Goal: Entertainment & Leisure: Consume media (video, audio)

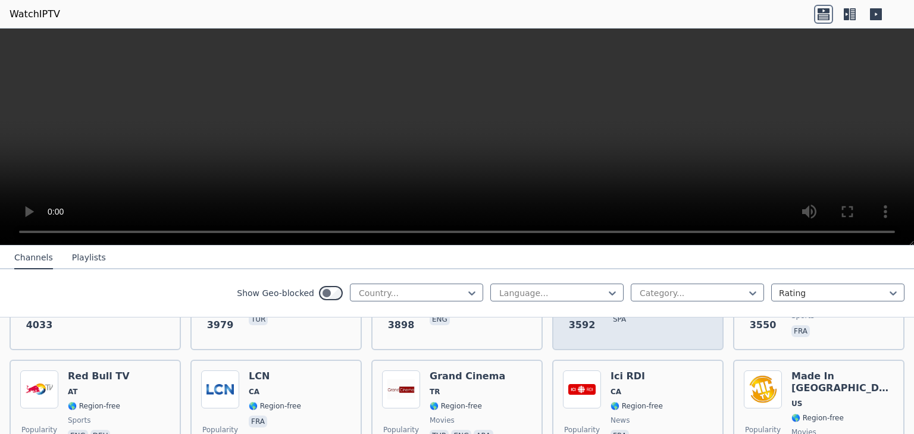
scroll to position [234, 0]
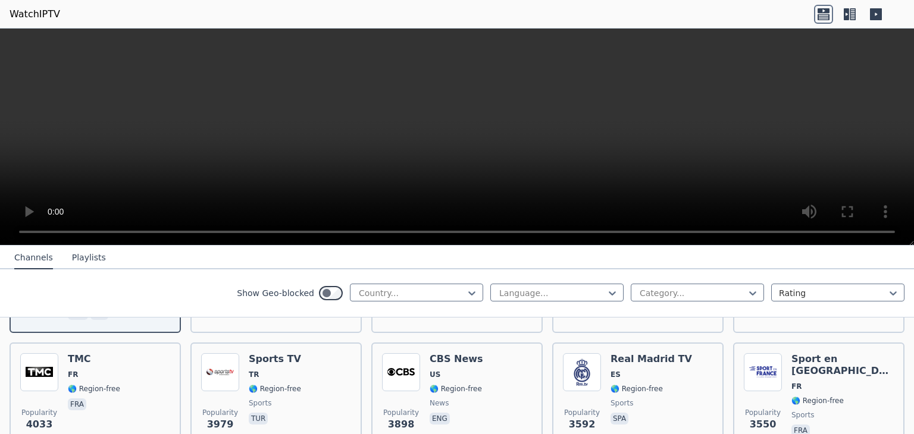
click at [77, 256] on button "Playlists" at bounding box center [89, 258] width 34 height 23
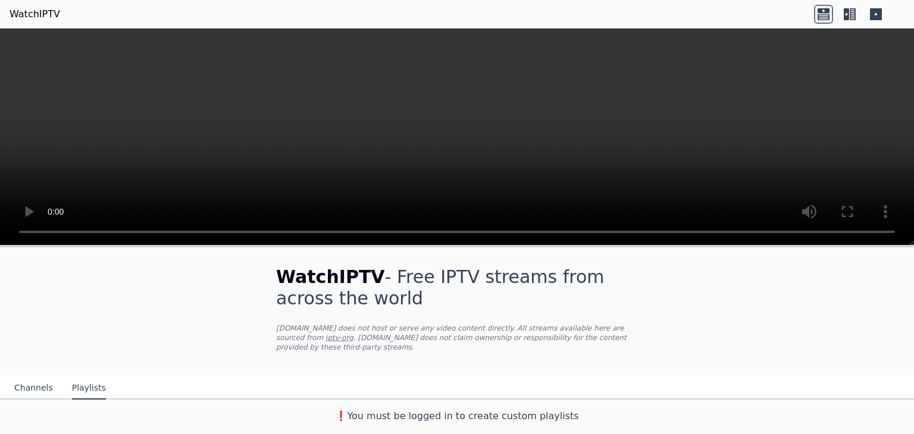
scroll to position [0, 0]
click at [821, 16] on icon at bounding box center [823, 17] width 12 height 6
click at [823, 10] on icon at bounding box center [823, 14] width 19 height 19
click at [845, 11] on icon at bounding box center [846, 14] width 5 height 12
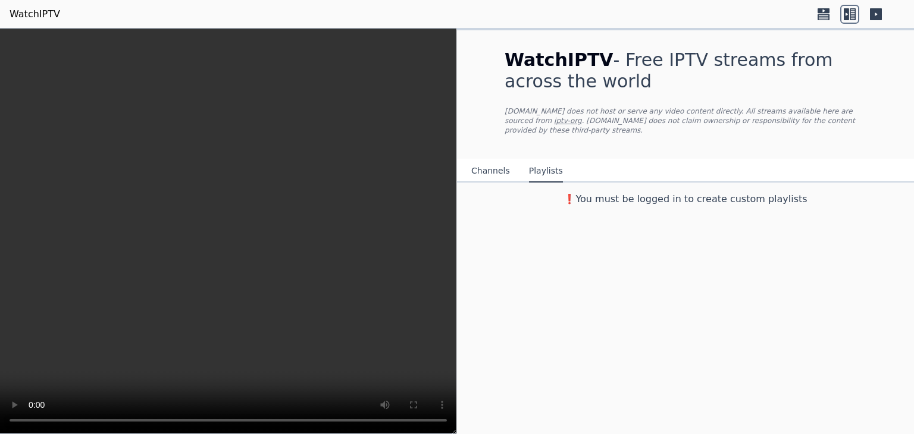
click at [874, 13] on icon at bounding box center [876, 14] width 12 height 12
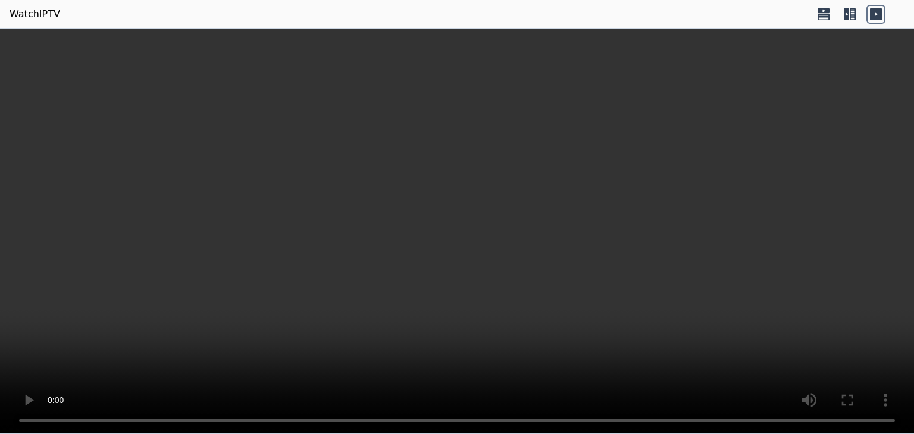
click at [864, 312] on video at bounding box center [457, 232] width 914 height 406
click at [819, 17] on icon at bounding box center [823, 14] width 19 height 19
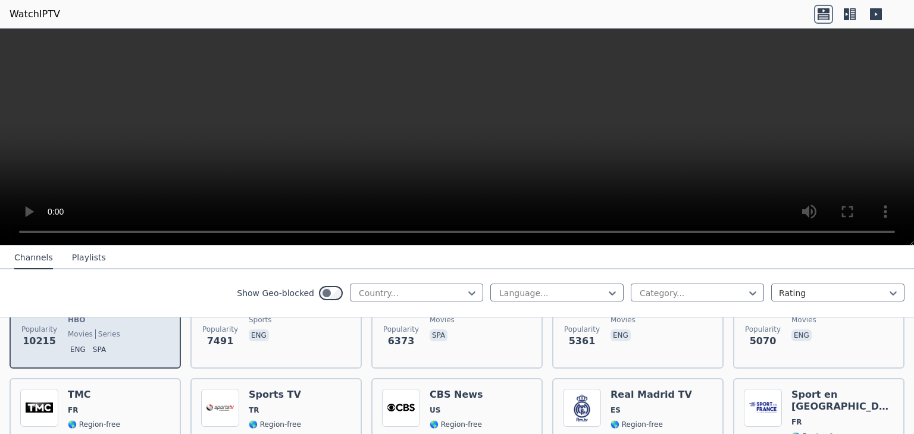
scroll to position [99, 0]
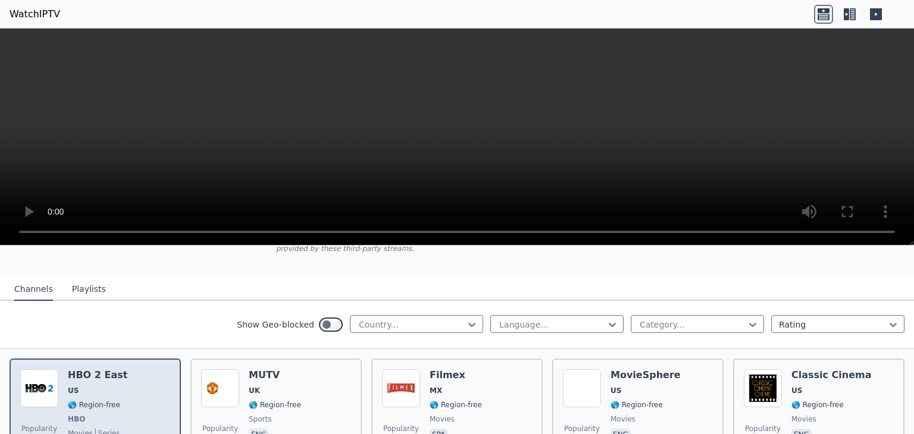
click at [82, 386] on span "US" at bounding box center [97, 391] width 59 height 10
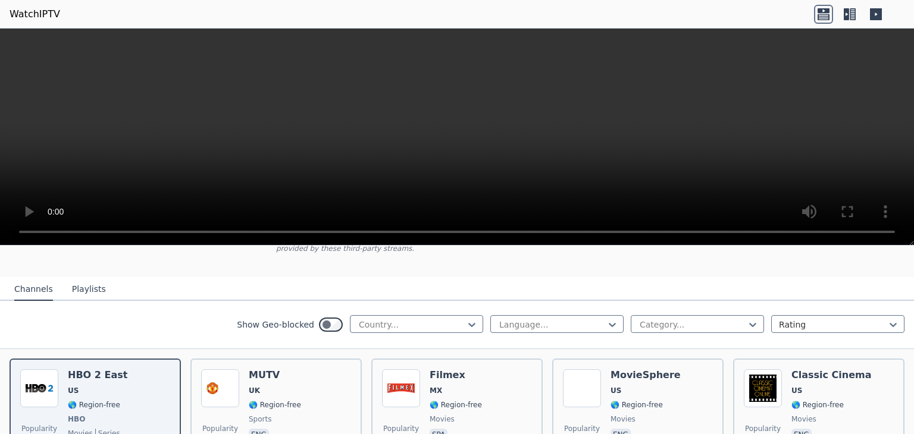
drag, startPoint x: 100, startPoint y: 374, endPoint x: 394, endPoint y: 275, distance: 309.8
click at [394, 277] on nav "Channels Playlists" at bounding box center [457, 289] width 914 height 24
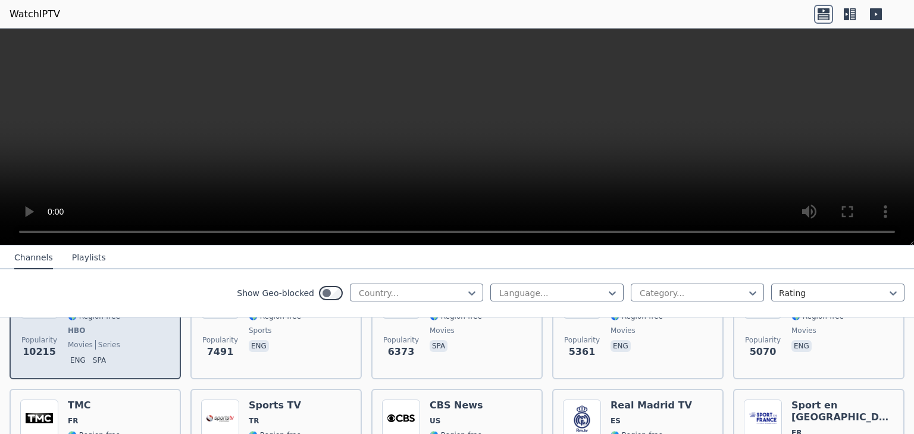
scroll to position [198, 0]
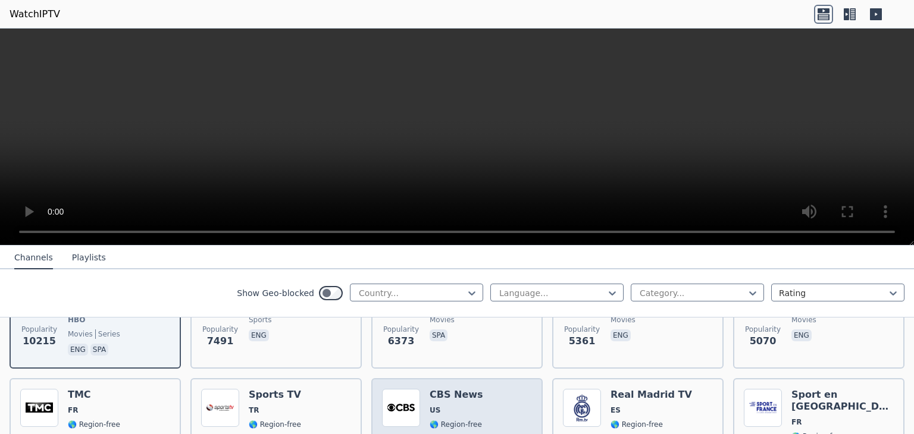
click at [411, 389] on img at bounding box center [401, 408] width 38 height 38
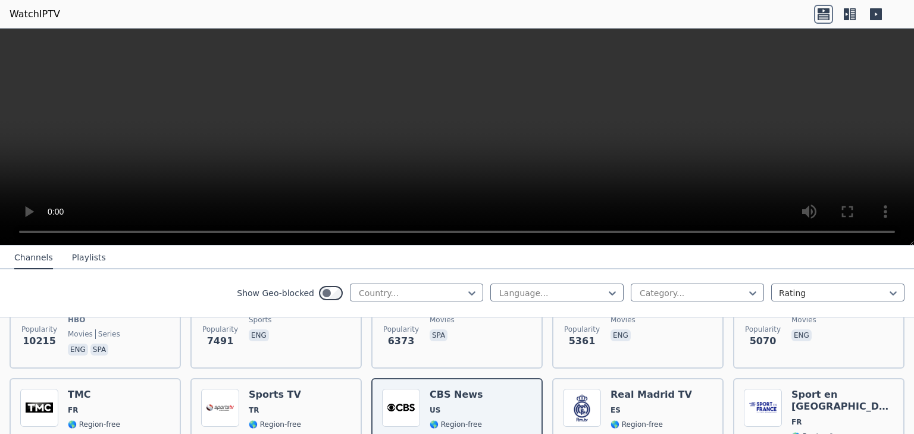
drag, startPoint x: 410, startPoint y: 384, endPoint x: 689, endPoint y: 260, distance: 304.9
click at [689, 260] on nav "Channels Playlists" at bounding box center [457, 258] width 914 height 24
click at [852, 17] on icon at bounding box center [849, 14] width 19 height 19
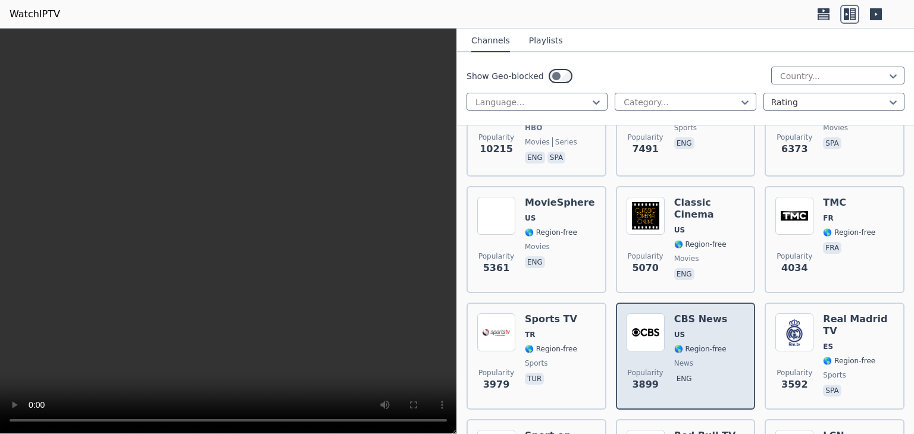
drag, startPoint x: 655, startPoint y: 330, endPoint x: 620, endPoint y: 355, distance: 43.4
click at [620, 355] on div "Popularity 3899 CBS News US 🌎 Region-free news eng" at bounding box center [686, 356] width 140 height 107
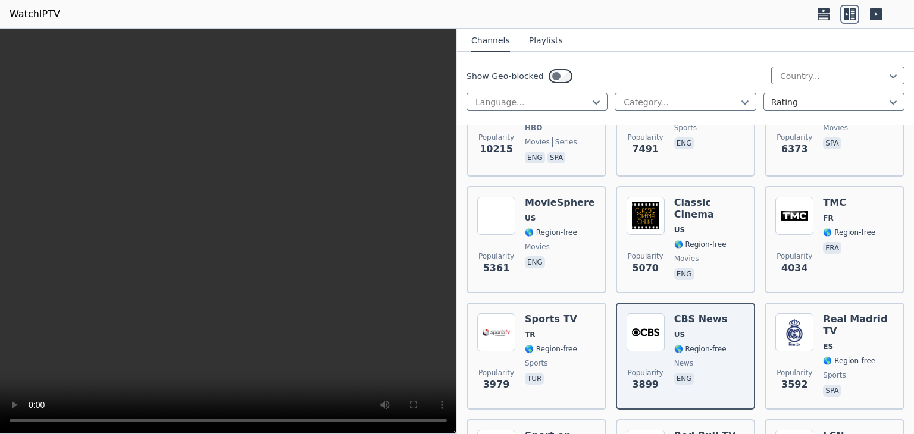
click at [821, 16] on icon at bounding box center [823, 17] width 12 height 6
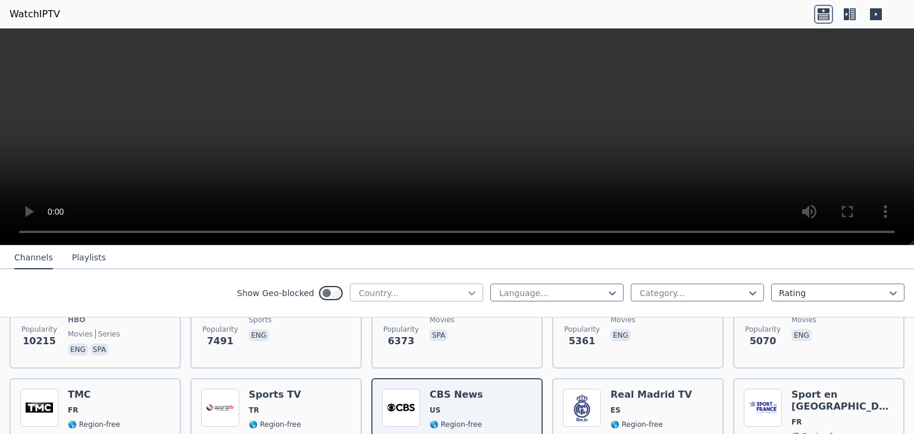
click at [466, 295] on icon at bounding box center [472, 293] width 12 height 12
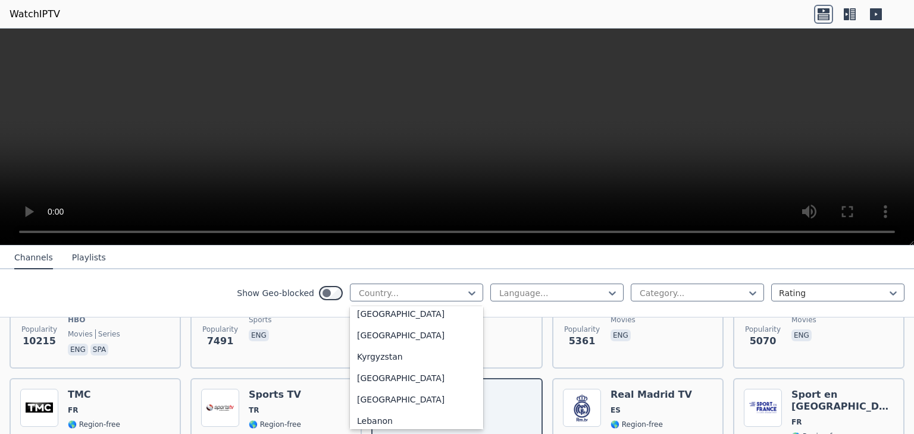
scroll to position [2181, 0]
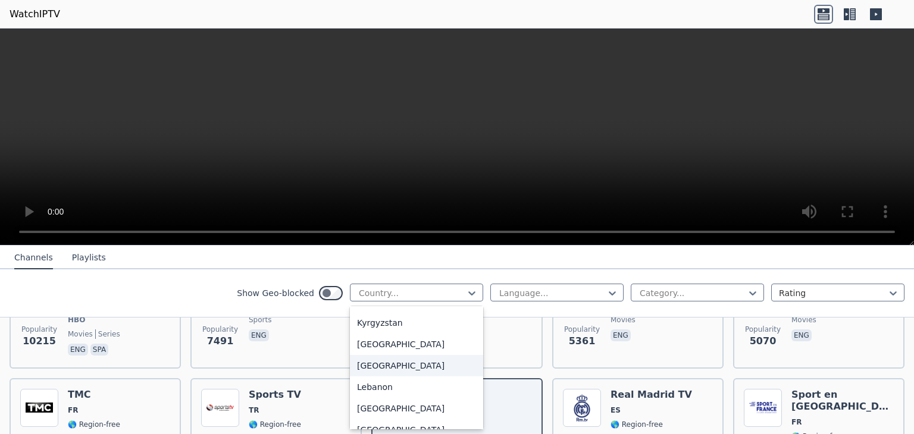
click at [355, 377] on div "[GEOGRAPHIC_DATA]" at bounding box center [416, 365] width 133 height 21
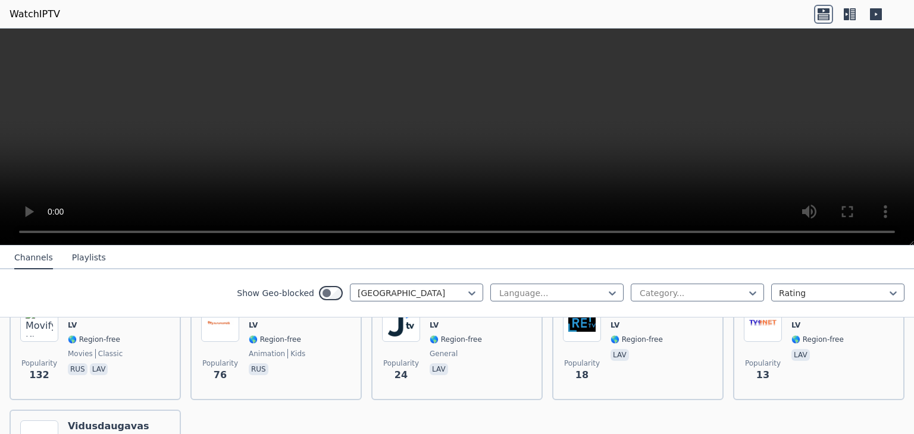
scroll to position [186, 0]
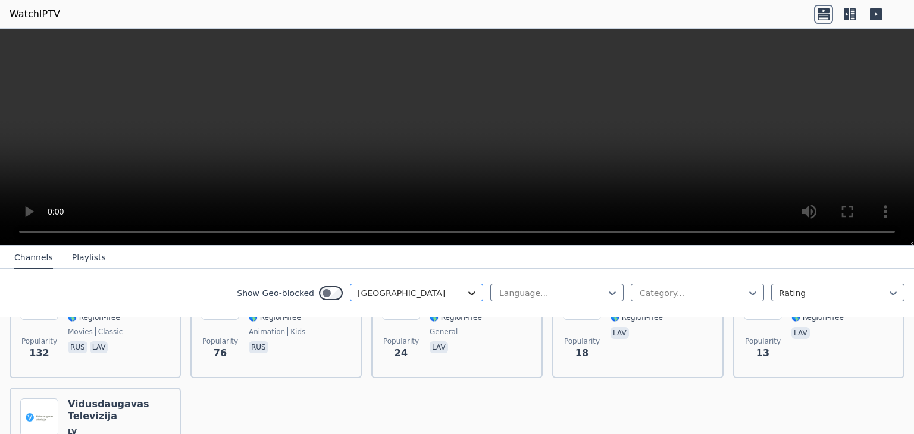
click at [466, 290] on icon at bounding box center [472, 293] width 12 height 12
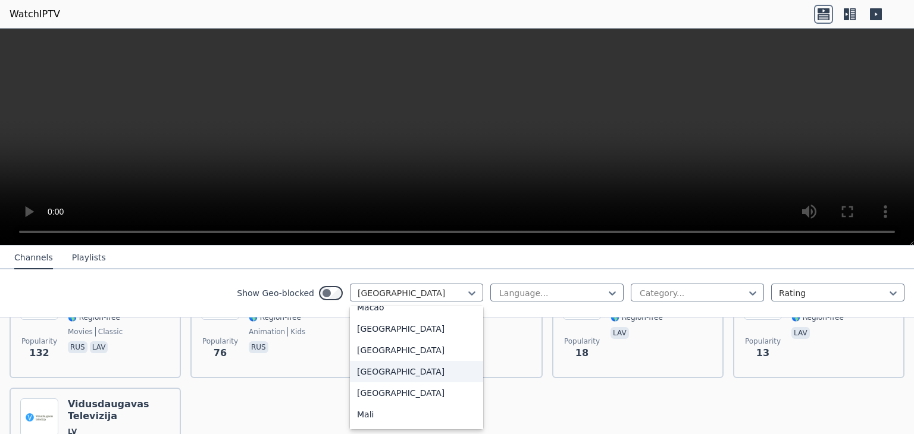
scroll to position [2290, 0]
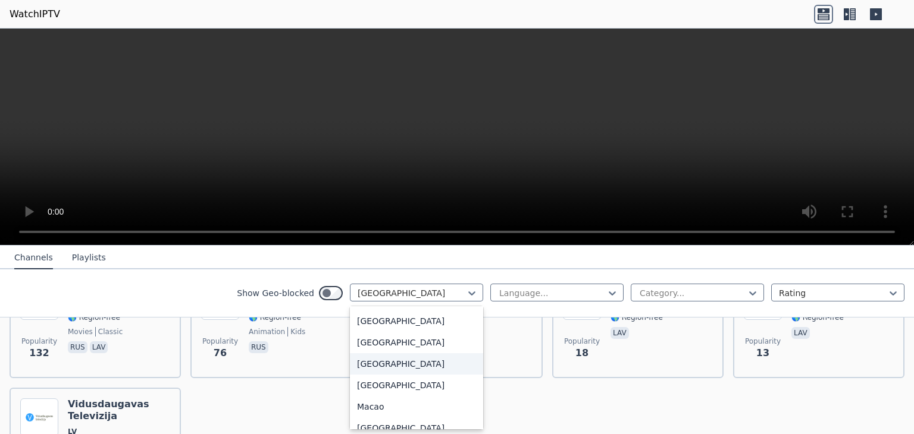
click at [366, 375] on div "[GEOGRAPHIC_DATA]" at bounding box center [416, 363] width 133 height 21
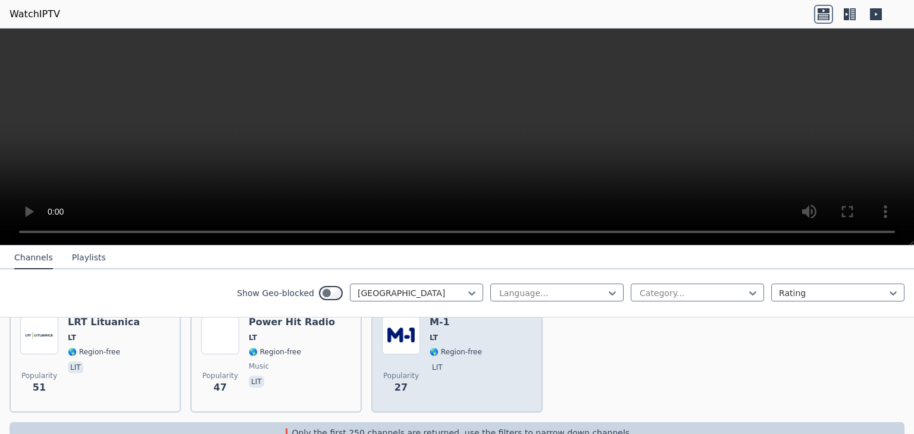
scroll to position [169, 0]
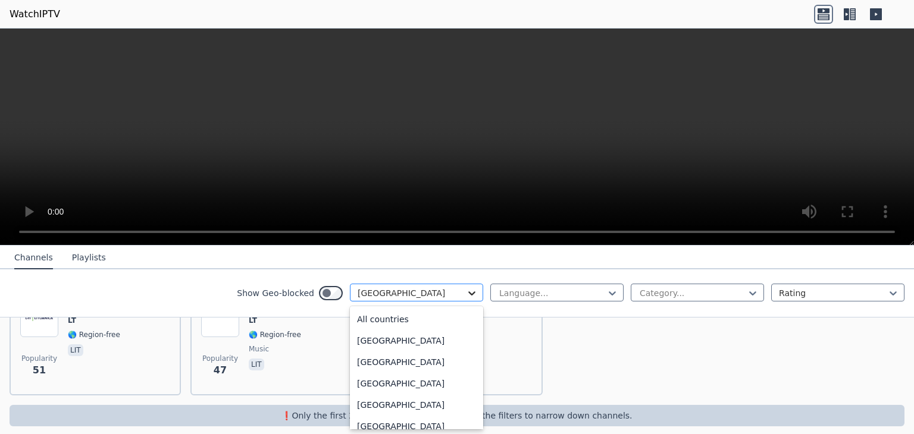
click at [466, 294] on icon at bounding box center [472, 293] width 12 height 12
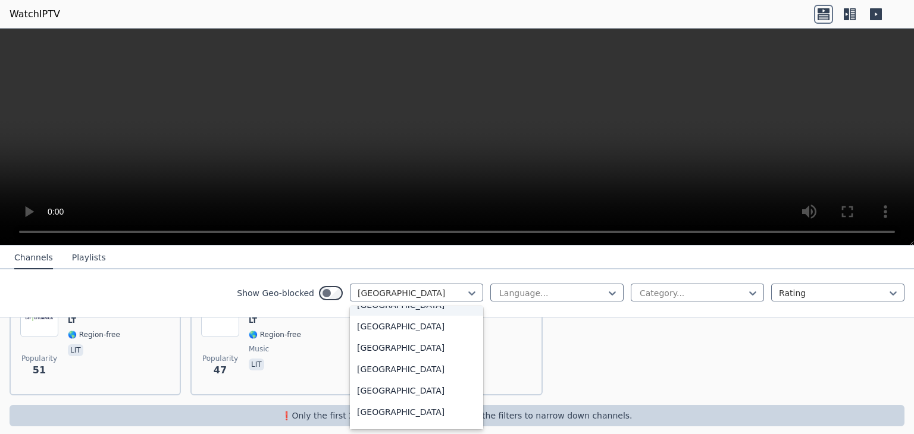
scroll to position [1207, 0]
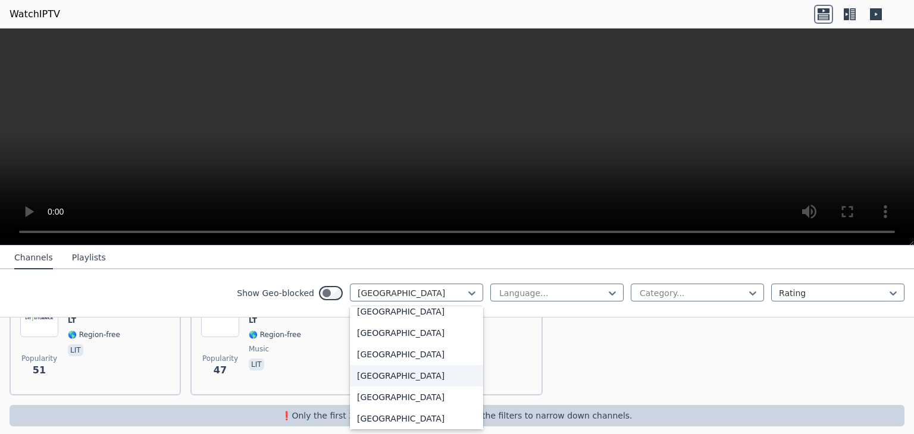
click at [367, 386] on div "[GEOGRAPHIC_DATA]" at bounding box center [416, 375] width 133 height 21
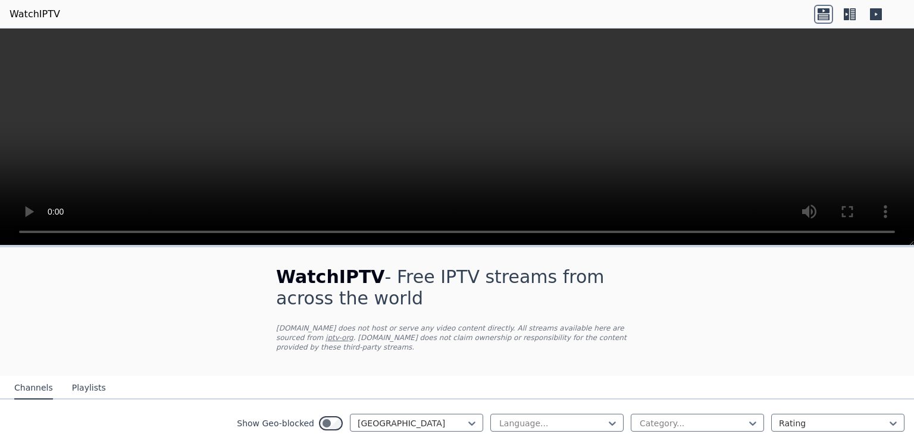
drag, startPoint x: 133, startPoint y: 0, endPoint x: 83, endPoint y: 76, distance: 91.4
click at [83, 76] on video at bounding box center [457, 137] width 914 height 217
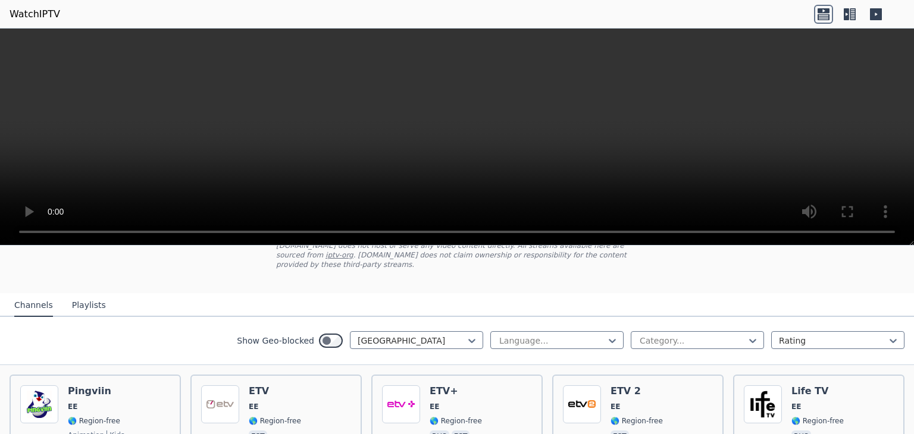
scroll to position [99, 0]
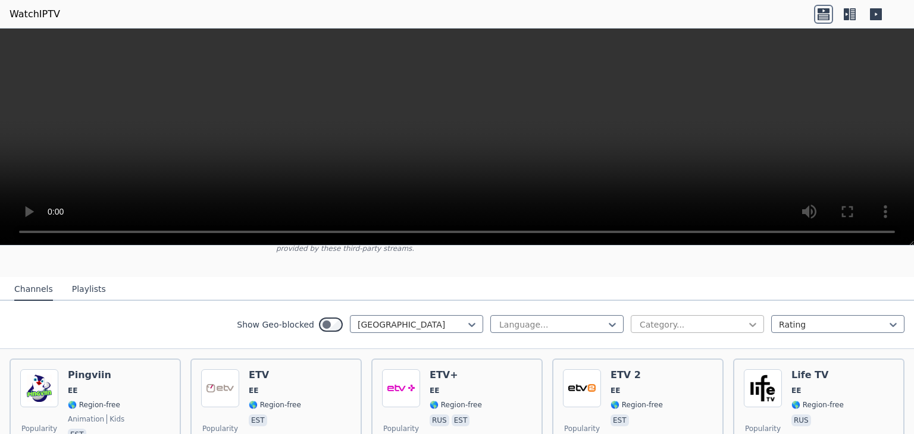
click at [747, 319] on icon at bounding box center [753, 325] width 12 height 12
click at [641, 397] on div "Travel" at bounding box center [697, 405] width 133 height 21
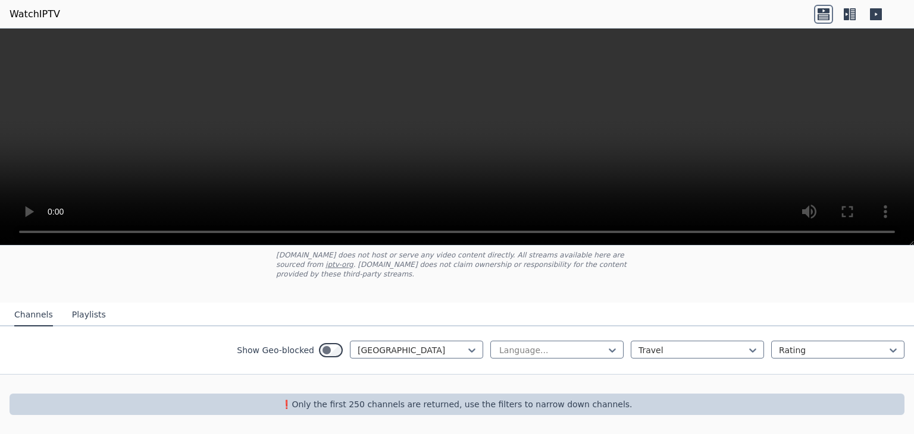
scroll to position [62, 0]
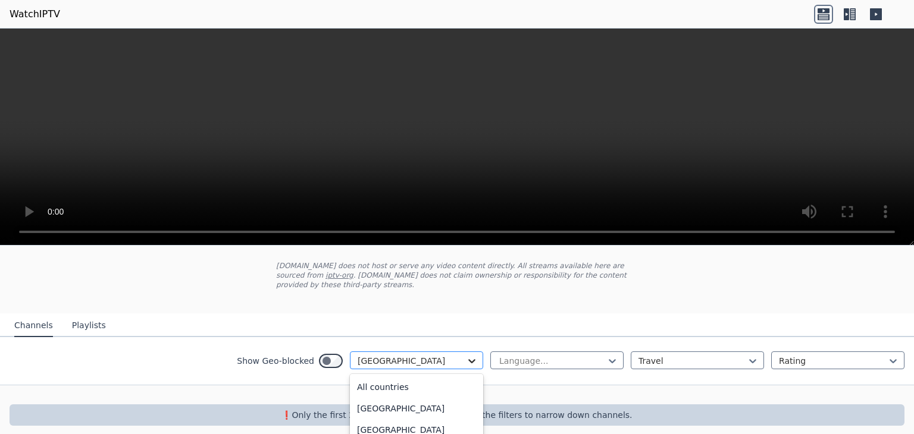
click at [466, 355] on icon at bounding box center [472, 361] width 12 height 12
click at [374, 380] on div "All countries" at bounding box center [416, 387] width 133 height 21
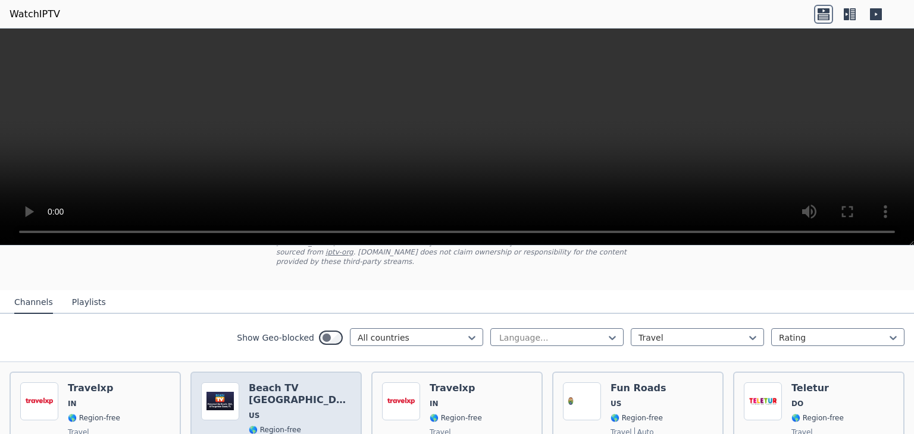
scroll to position [62, 0]
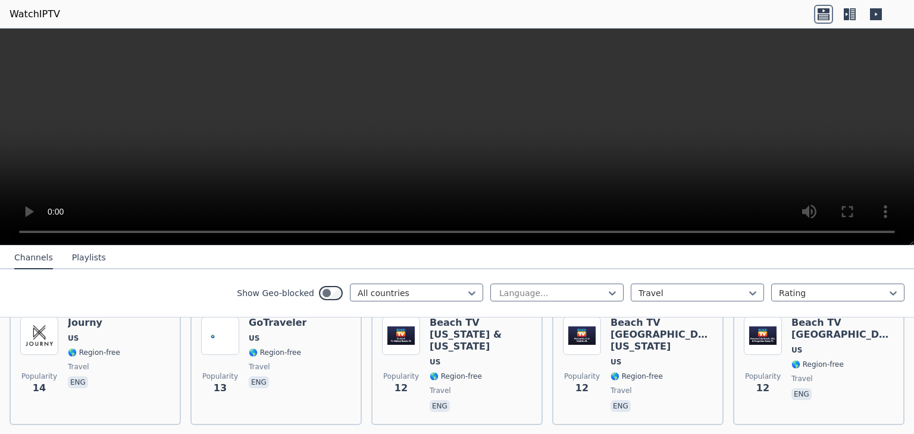
scroll to position [1011, 0]
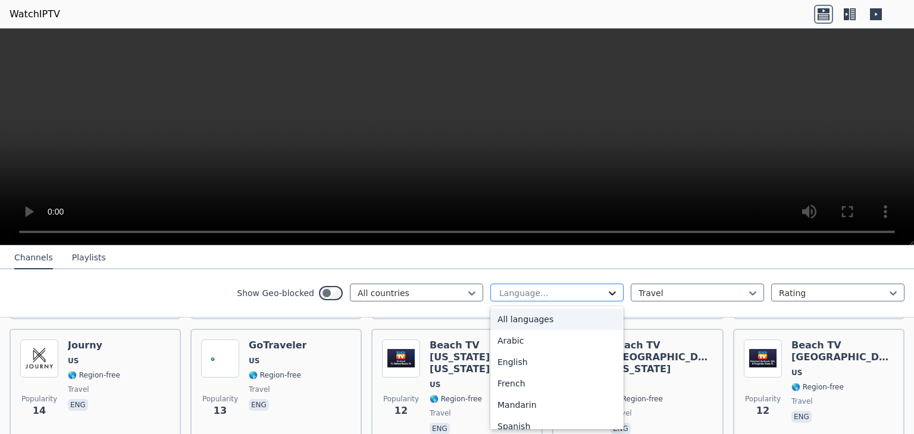
click at [606, 294] on icon at bounding box center [612, 293] width 12 height 12
click at [516, 365] on div "English" at bounding box center [556, 362] width 133 height 21
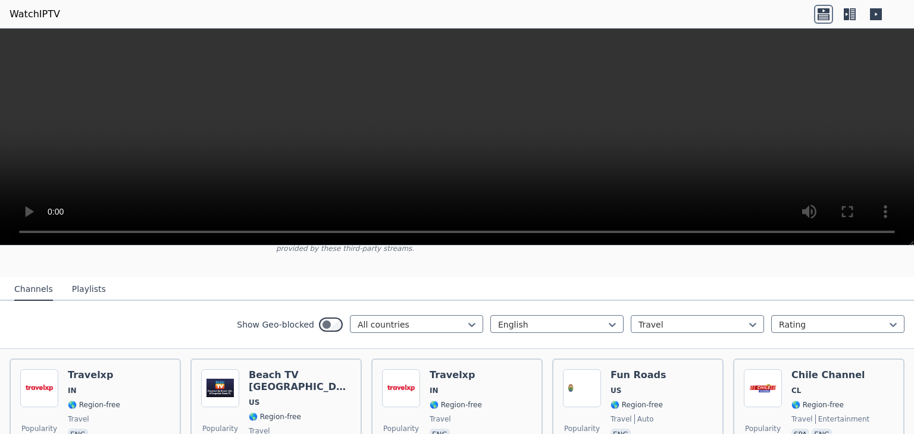
scroll to position [197, 0]
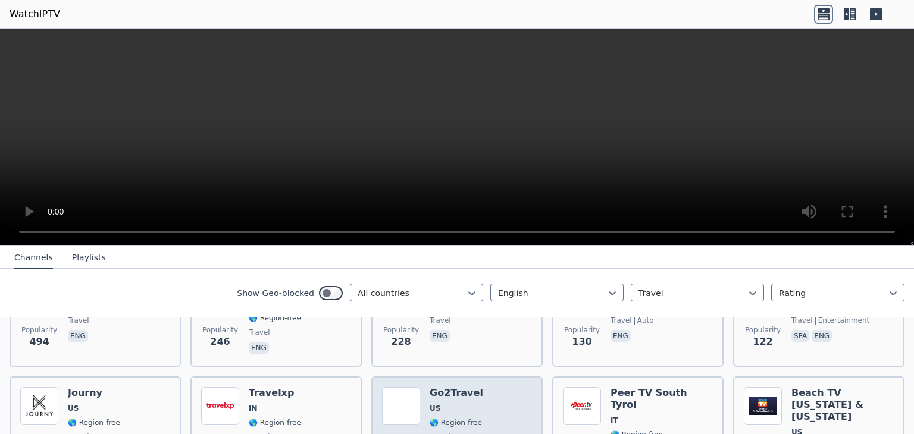
click at [407, 388] on img at bounding box center [401, 406] width 38 height 38
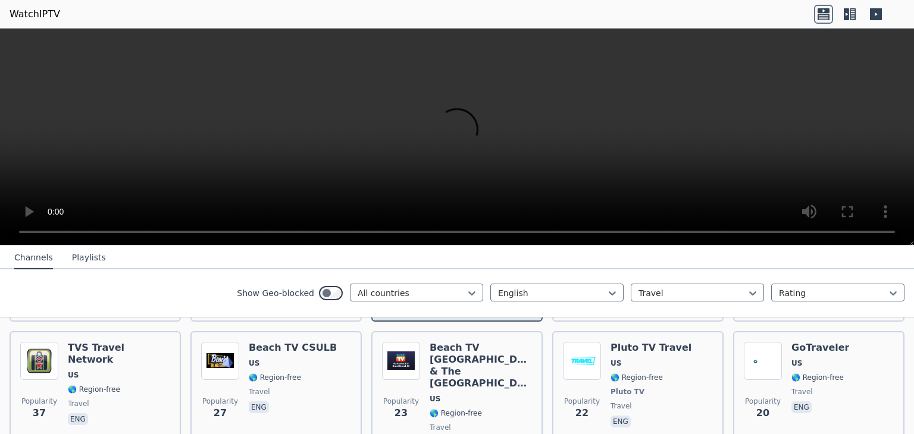
scroll to position [396, 0]
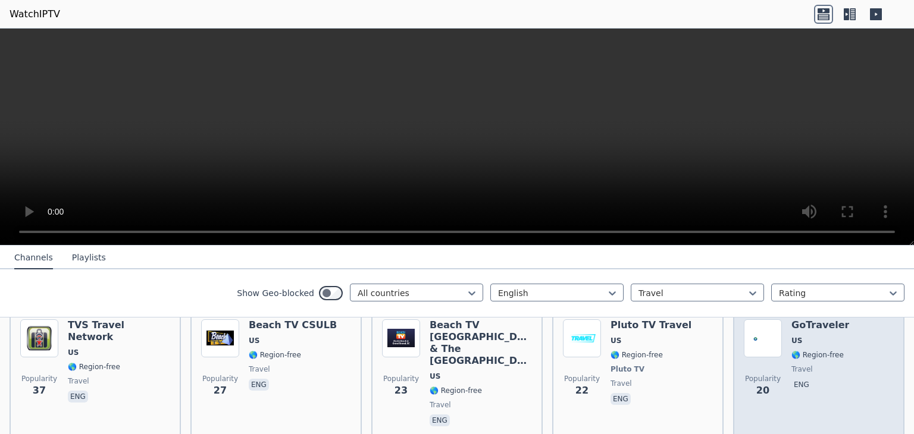
click at [763, 331] on img at bounding box center [763, 338] width 38 height 38
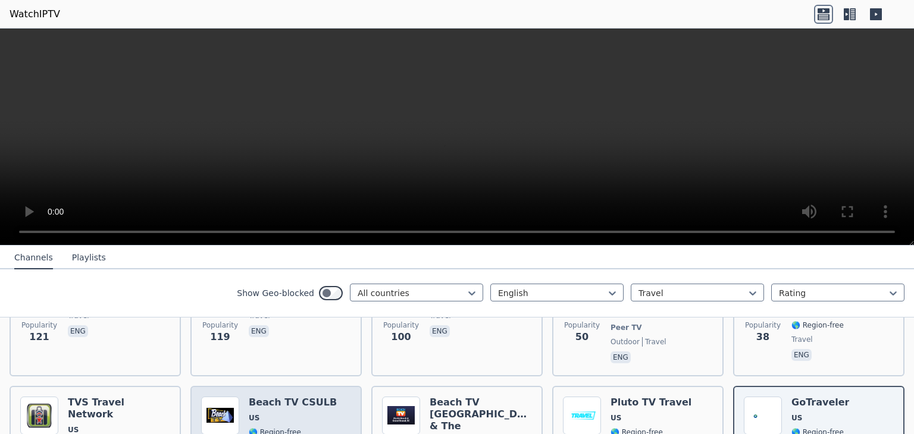
scroll to position [297, 0]
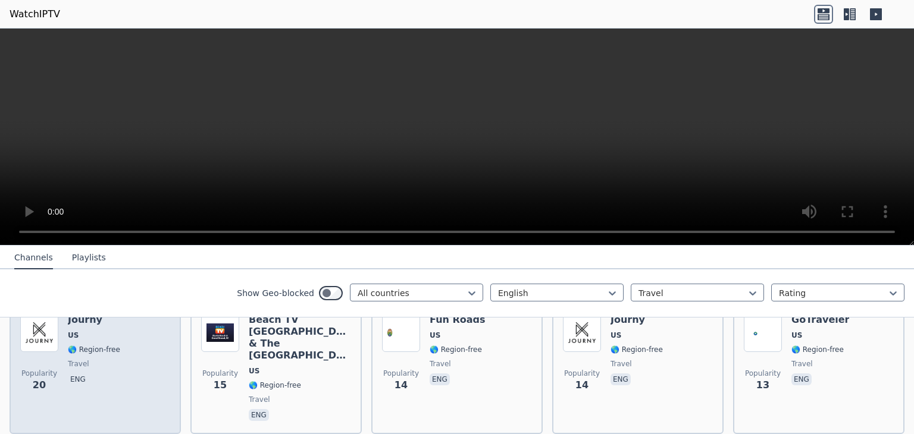
scroll to position [443, 0]
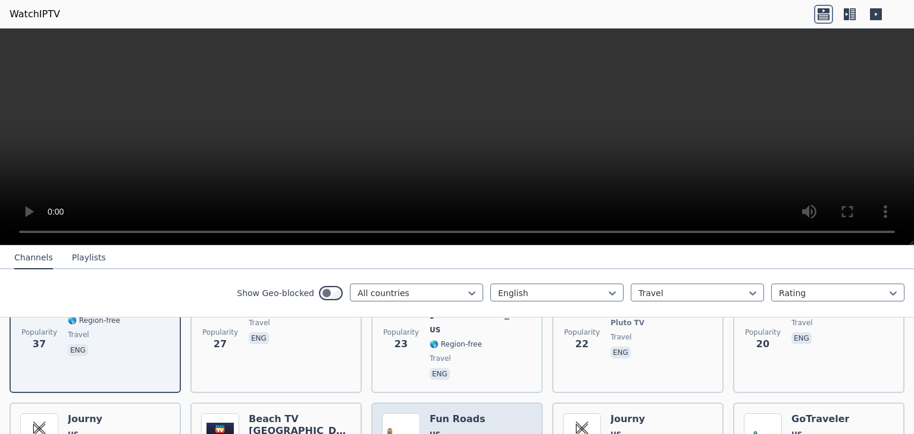
click at [409, 413] on img at bounding box center [401, 432] width 38 height 38
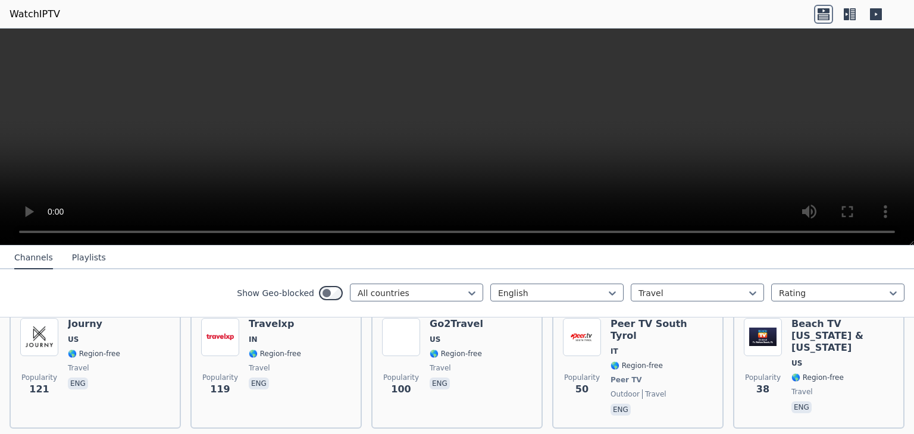
scroll to position [244, 0]
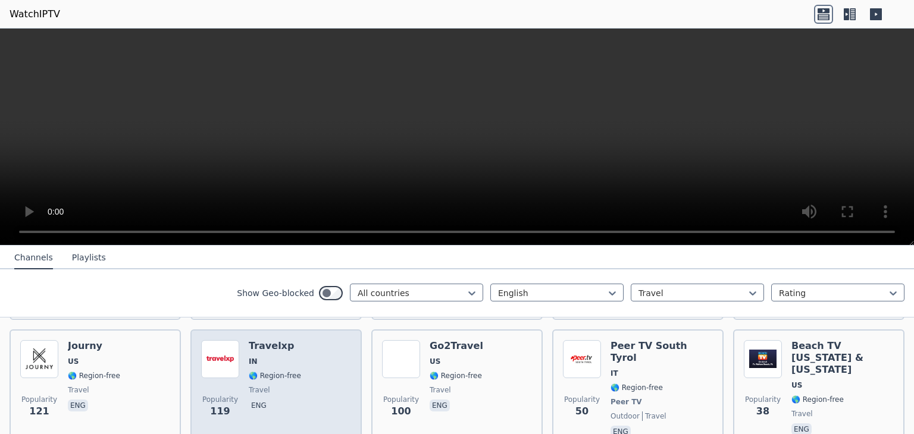
click at [339, 348] on div "Popularity 119 Travelxp IN 🌎 Region-free travel eng" at bounding box center [276, 390] width 150 height 100
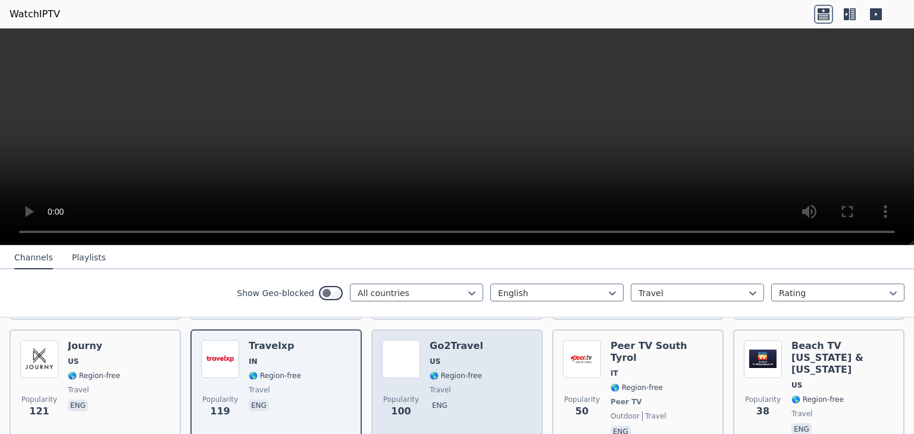
click at [447, 371] on span "🌎 Region-free" at bounding box center [455, 376] width 52 height 10
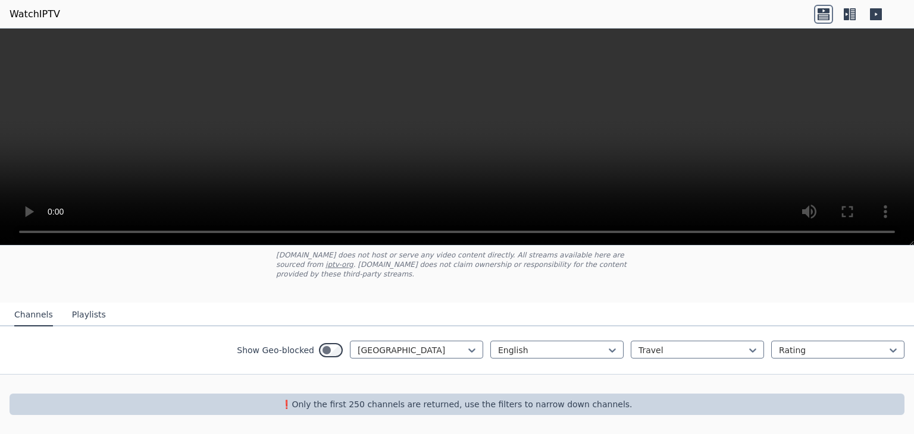
scroll to position [62, 0]
